Goal: Task Accomplishment & Management: Use online tool/utility

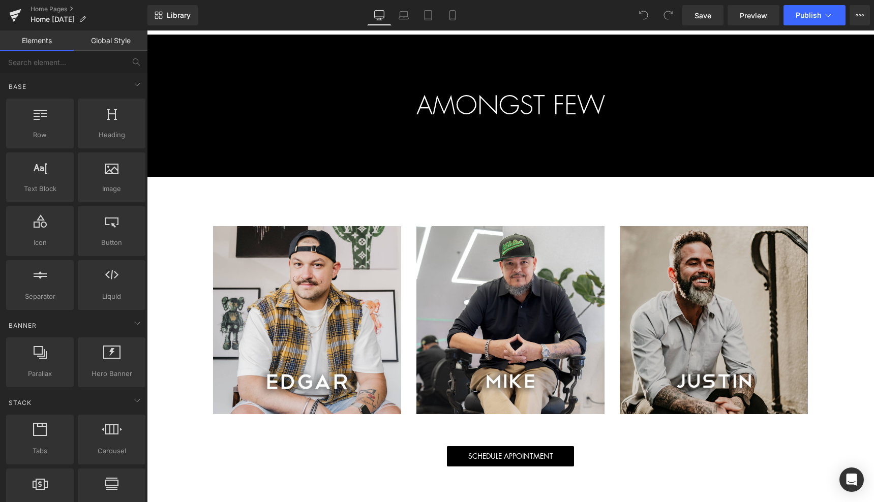
scroll to position [1213, 0]
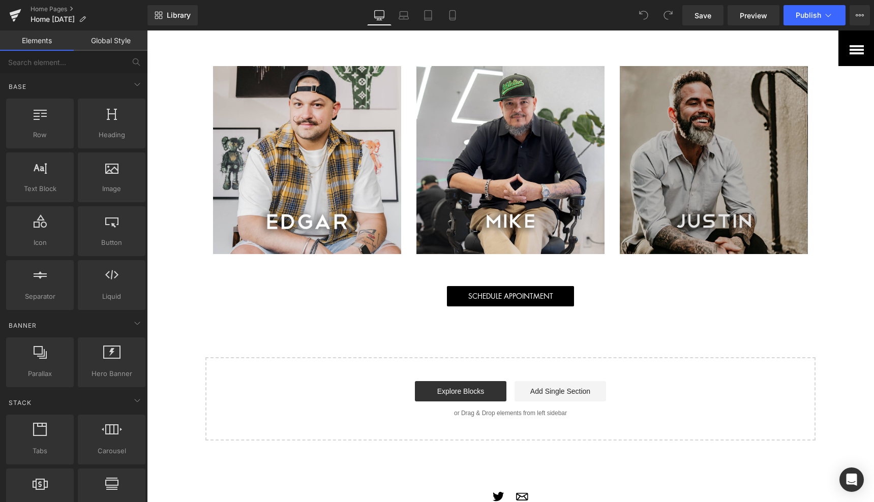
click at [703, 165] on img at bounding box center [714, 160] width 188 height 188
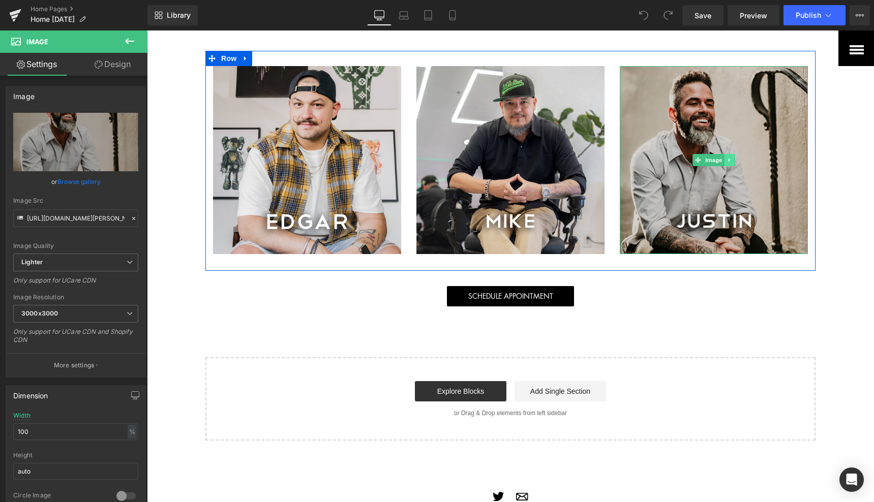
click at [727, 163] on icon at bounding box center [730, 160] width 6 height 6
click at [733, 163] on icon at bounding box center [735, 161] width 6 height 6
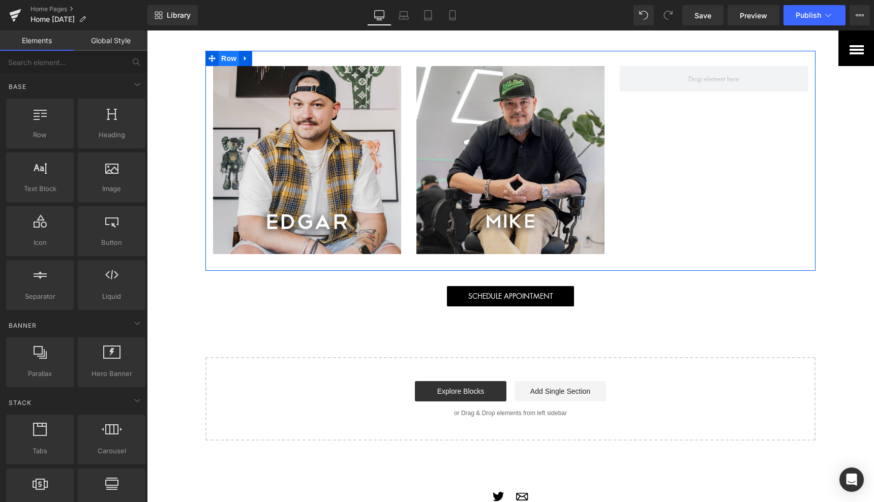
click at [222, 66] on span "Row" at bounding box center [229, 58] width 20 height 15
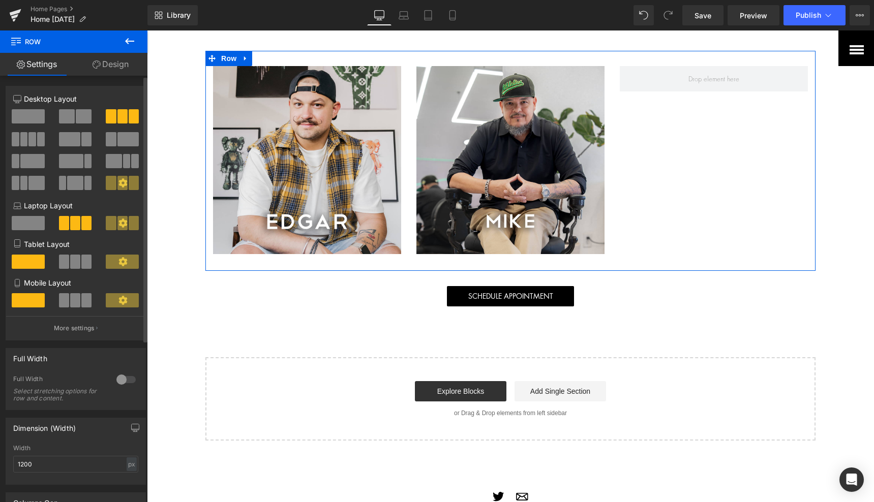
click at [72, 122] on span at bounding box center [67, 116] width 16 height 14
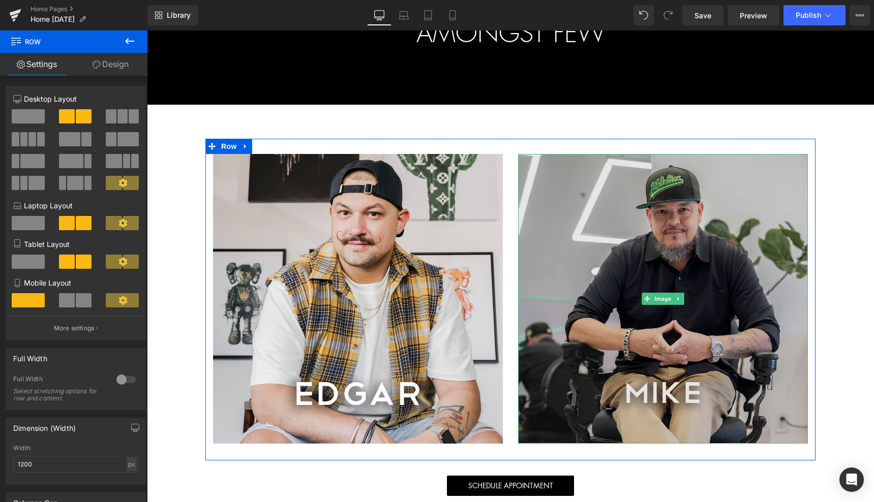
scroll to position [1105, 0]
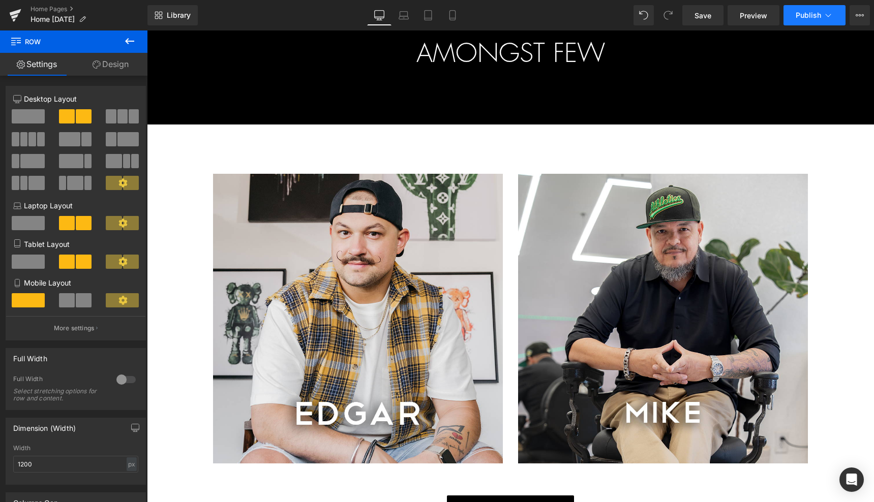
click at [812, 16] on span "Publish" at bounding box center [807, 15] width 25 height 8
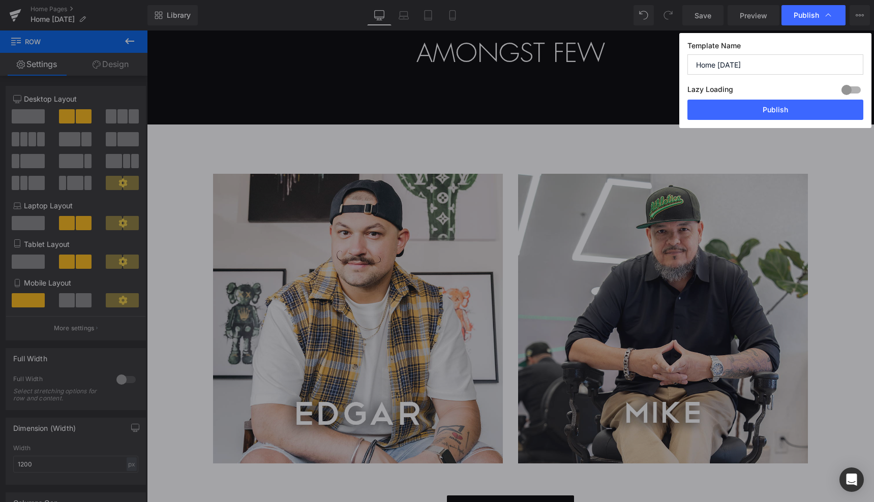
click at [763, 67] on input "Home [DATE]" at bounding box center [775, 64] width 176 height 20
type input "Home [DATE]"
click at [755, 106] on button "Publish" at bounding box center [775, 110] width 176 height 20
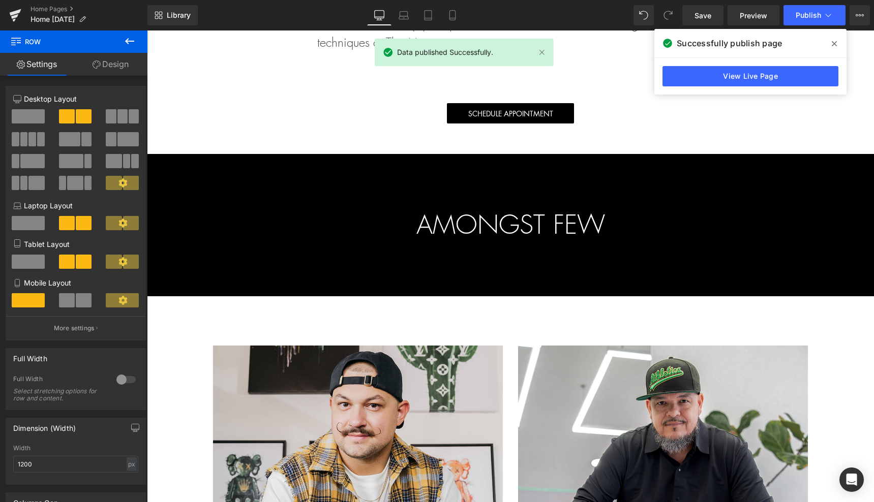
scroll to position [861, 0]
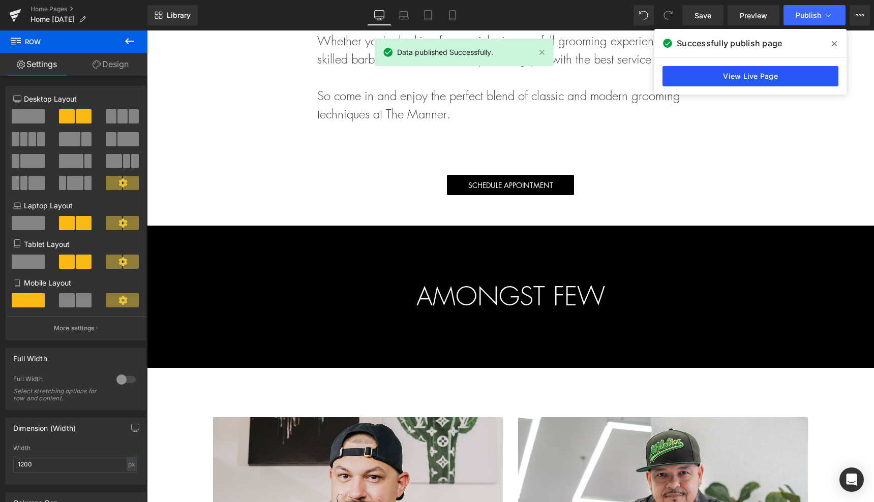
click at [723, 81] on link "View Live Page" at bounding box center [750, 76] width 176 height 20
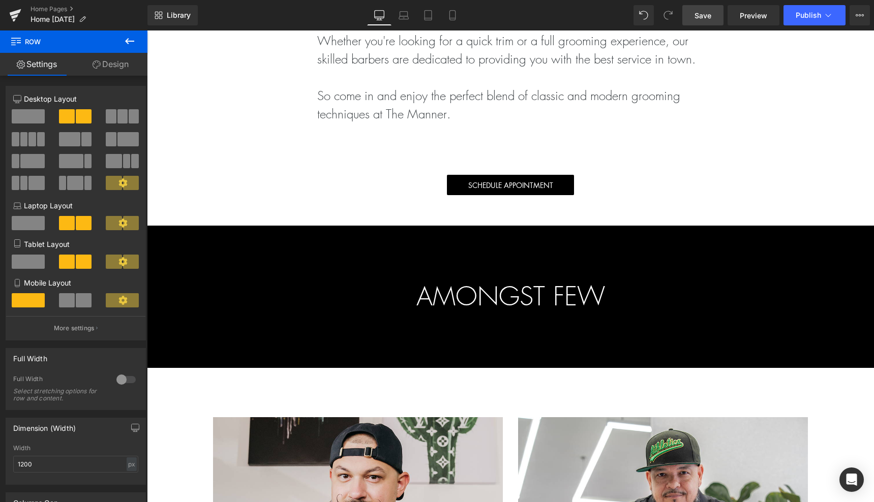
click at [690, 19] on link "Save" at bounding box center [702, 15] width 41 height 20
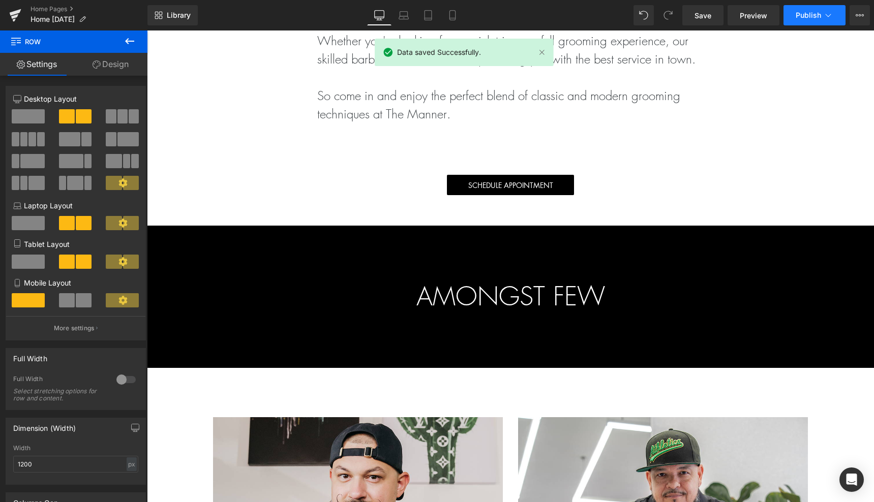
click at [816, 20] on button "Publish" at bounding box center [814, 15] width 62 height 20
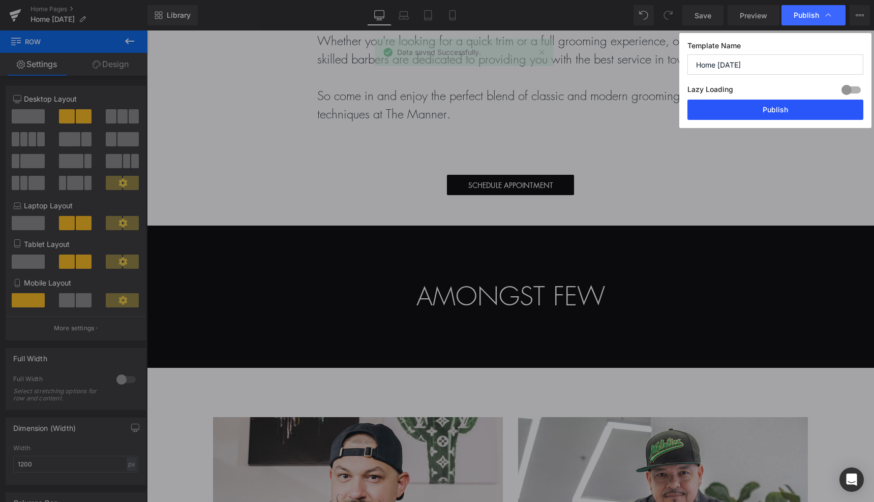
click at [731, 107] on button "Publish" at bounding box center [775, 110] width 176 height 20
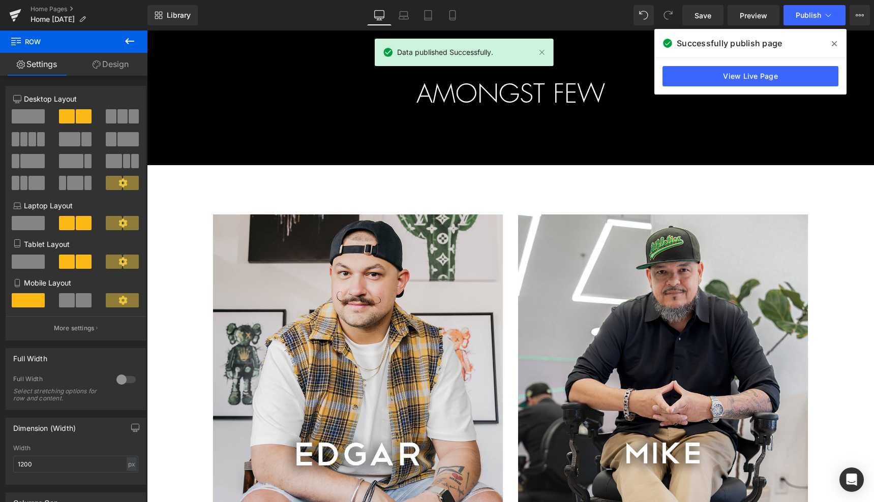
scroll to position [1001, 0]
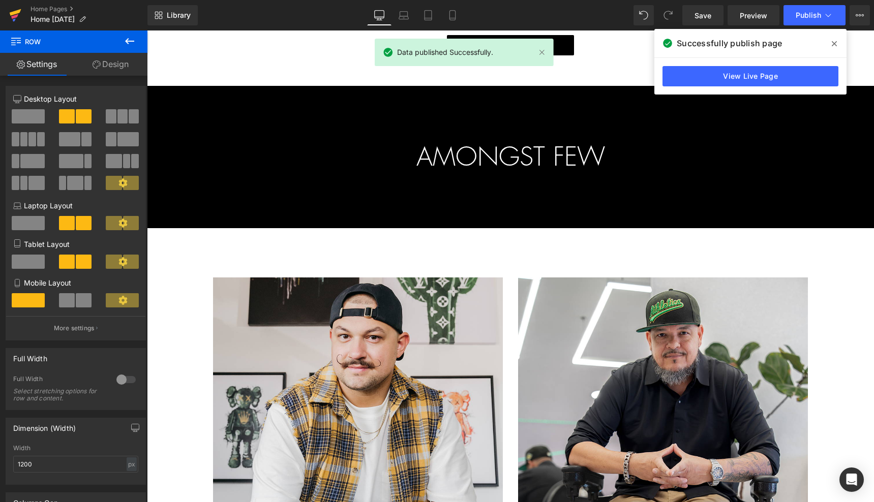
click at [15, 17] on icon at bounding box center [14, 16] width 7 height 5
